Goal: Find specific page/section: Find specific page/section

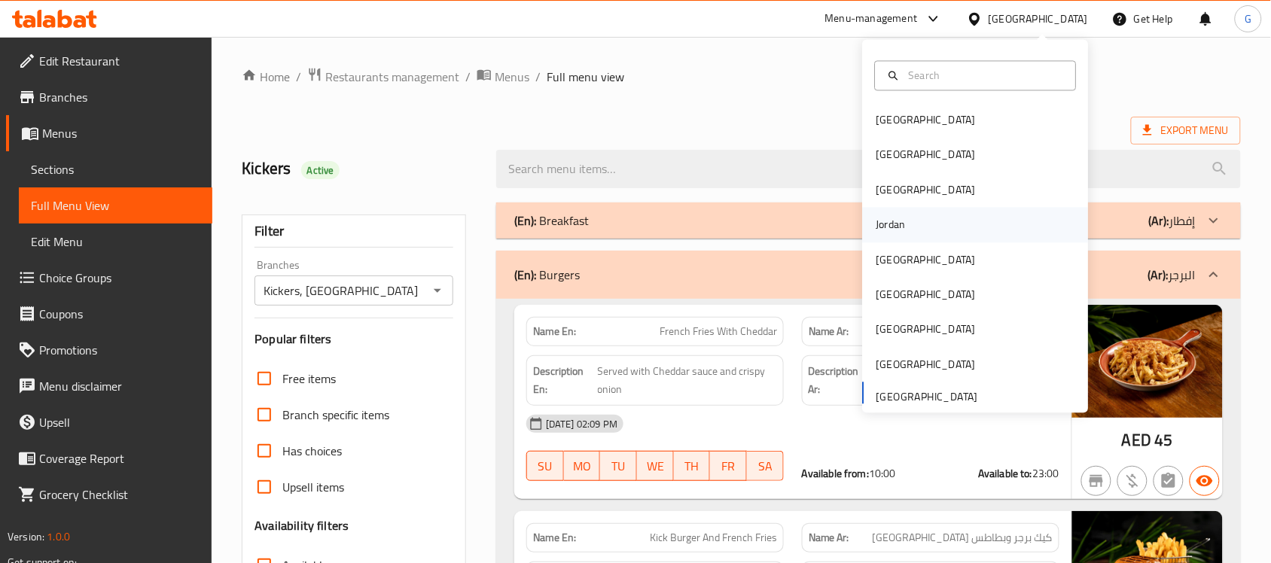
click at [886, 224] on div "Jordan" at bounding box center [890, 225] width 29 height 17
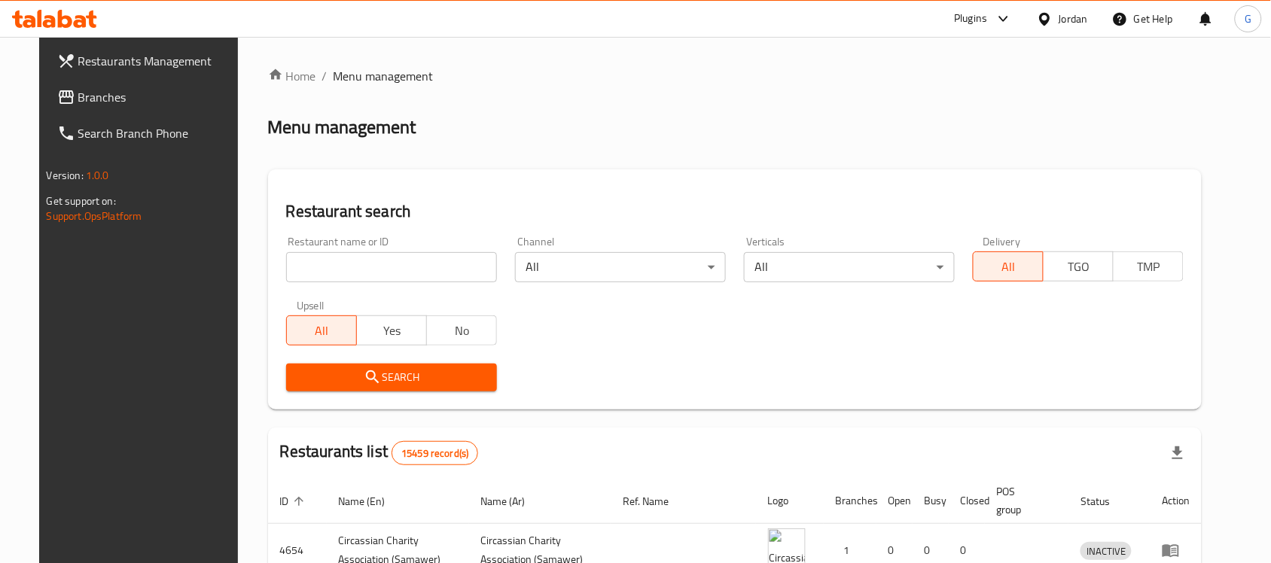
click at [78, 99] on span "Branches" at bounding box center [158, 97] width 161 height 18
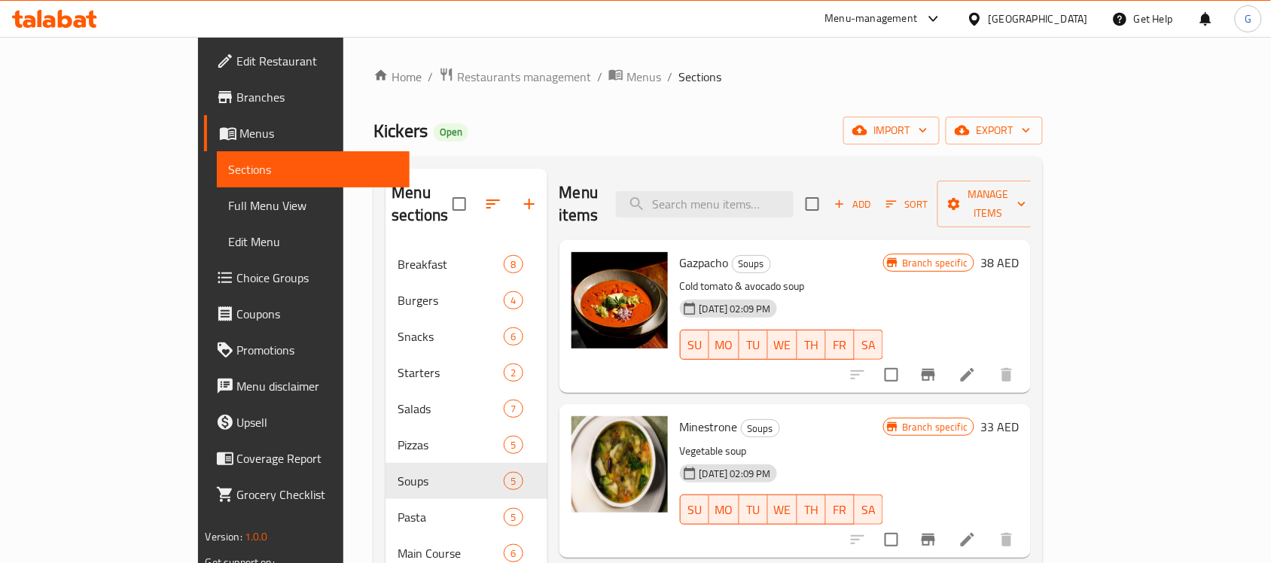
click at [941, 16] on icon at bounding box center [933, 19] width 18 height 18
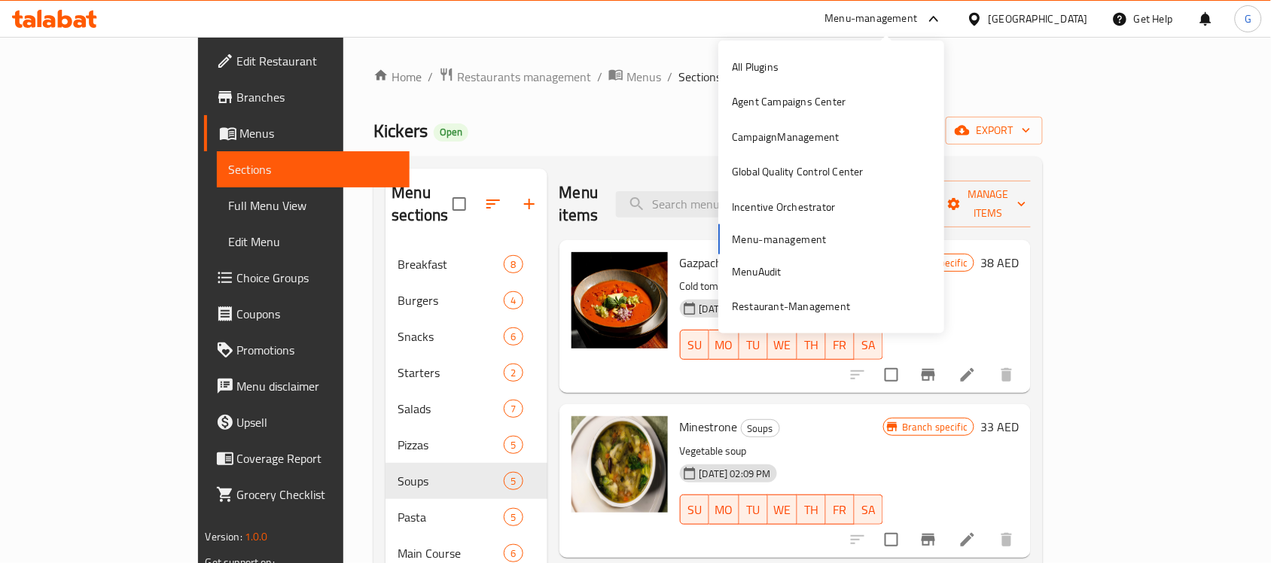
click at [1073, 57] on div "Home / Restaurants management / Menus / Sections Kickers Open import export Men…" at bounding box center [707, 405] width 729 height 737
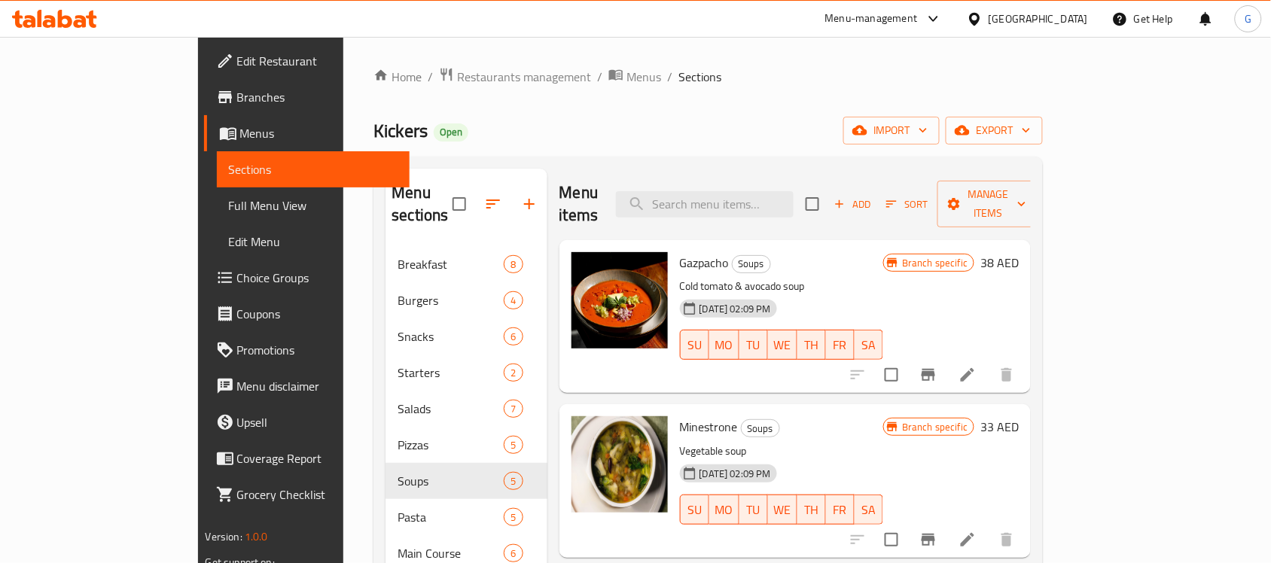
click at [1007, 23] on div "[GEOGRAPHIC_DATA]" at bounding box center [1037, 19] width 99 height 17
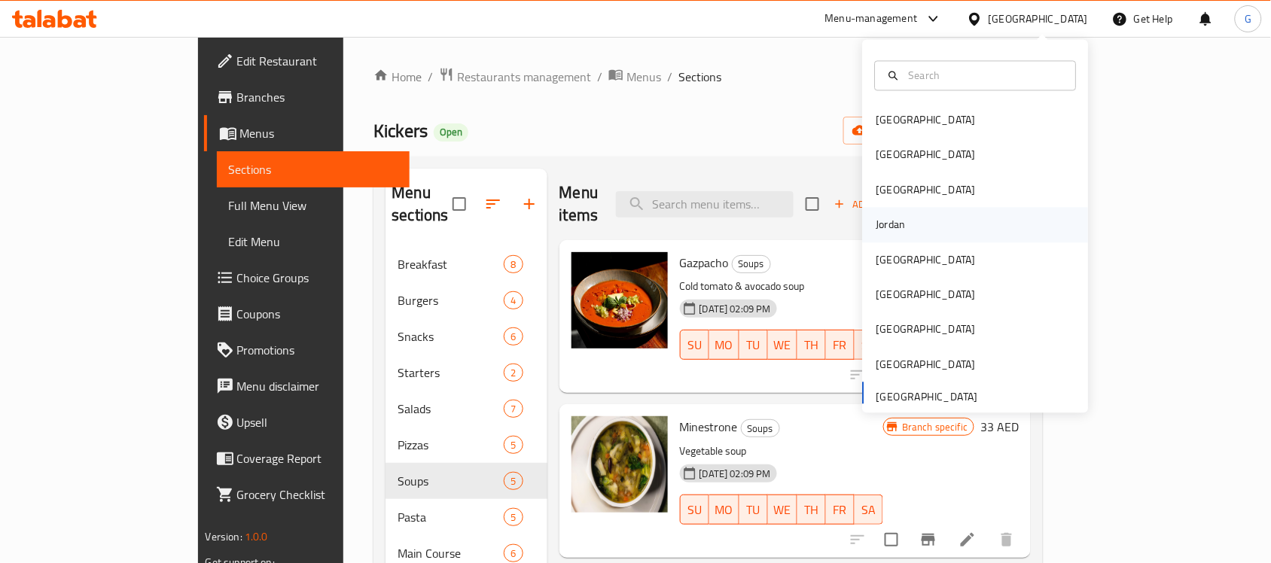
click at [877, 217] on div "Jordan" at bounding box center [890, 225] width 29 height 17
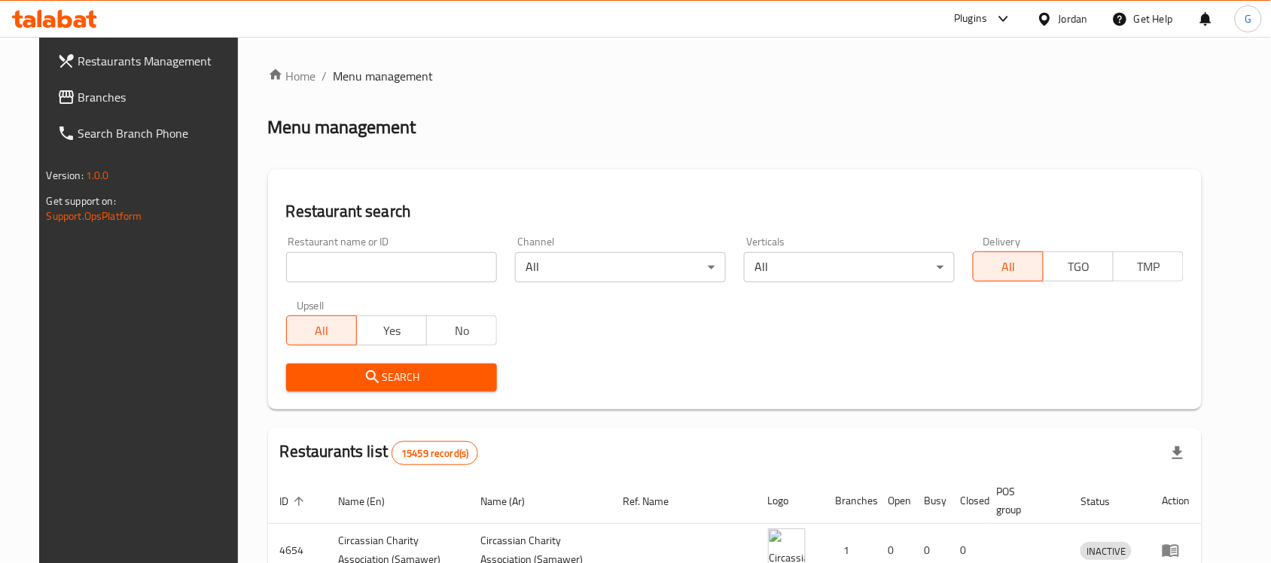
click at [958, 27] on div "Plugins" at bounding box center [970, 19] width 33 height 18
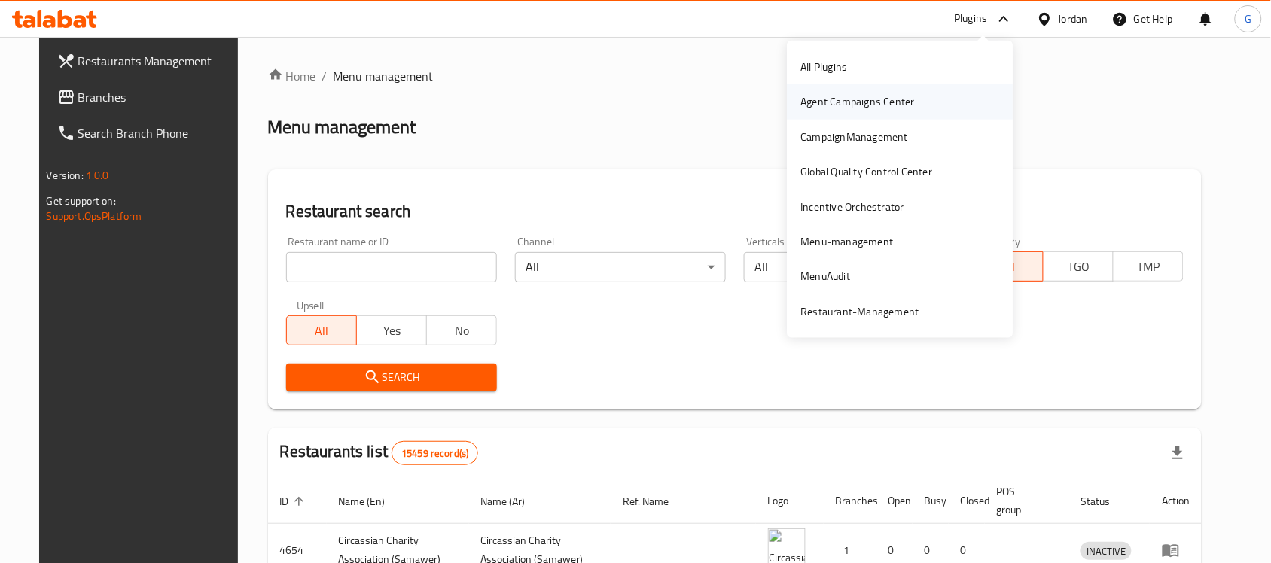
click at [832, 102] on div "Agent Campaigns Center" at bounding box center [858, 101] width 114 height 17
